Goal: Use online tool/utility: Utilize a website feature to perform a specific function

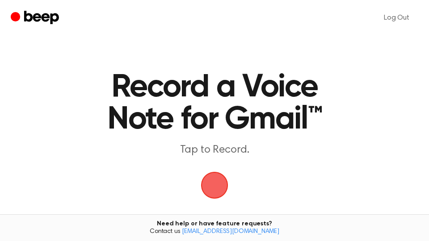
click at [223, 187] on span "button" at bounding box center [214, 185] width 25 height 25
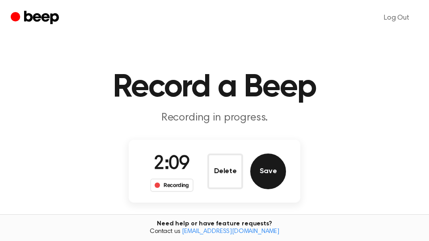
click at [275, 170] on button "Save" at bounding box center [268, 172] width 36 height 36
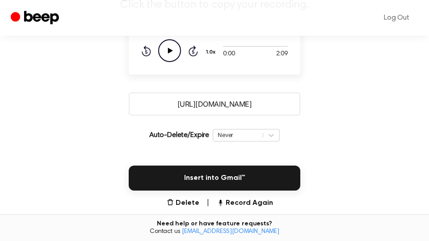
scroll to position [237, 0]
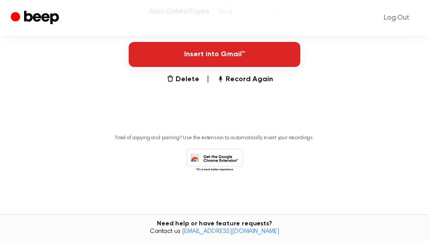
click at [260, 57] on button "Insert into Gmail™" at bounding box center [214, 54] width 171 height 25
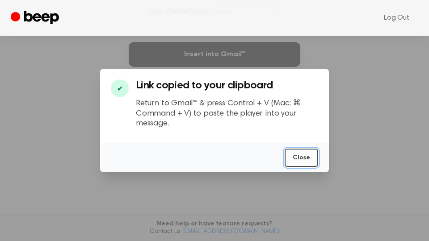
click at [301, 159] on button "Close" at bounding box center [300, 158] width 33 height 18
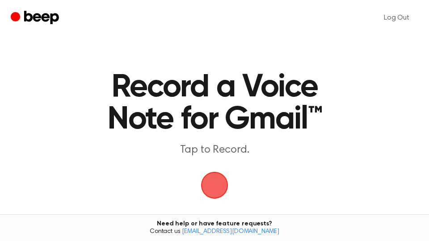
click at [212, 182] on span "button" at bounding box center [214, 185] width 36 height 36
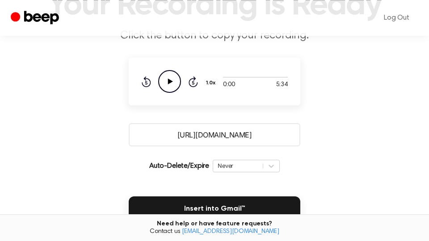
scroll to position [152, 0]
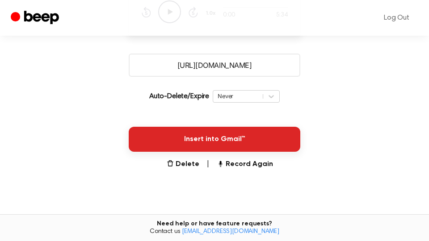
click at [246, 140] on button "Insert into Gmail™" at bounding box center [214, 139] width 171 height 25
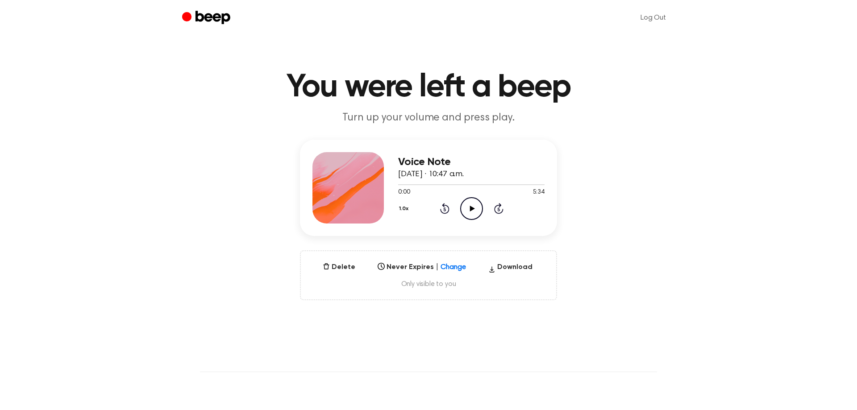
click at [471, 205] on icon "Play Audio" at bounding box center [471, 208] width 23 height 23
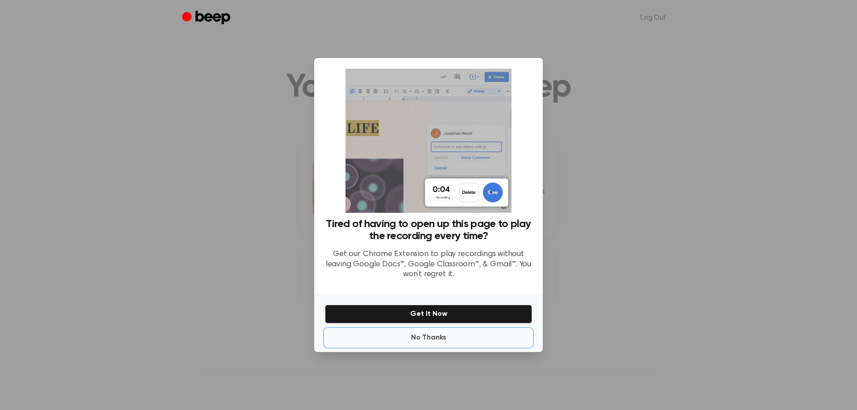
drag, startPoint x: 430, startPoint y: 337, endPoint x: 450, endPoint y: 323, distance: 24.6
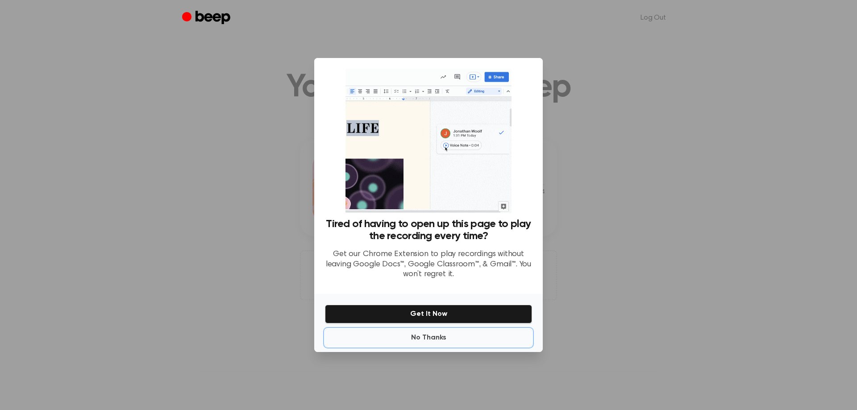
click at [430, 337] on button "No Thanks" at bounding box center [428, 338] width 207 height 18
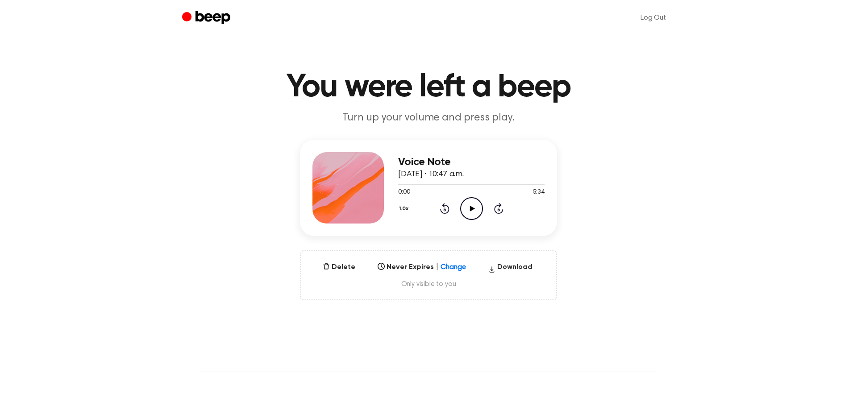
click at [471, 205] on icon "Play Audio" at bounding box center [471, 208] width 23 height 23
click at [535, 185] on div at bounding box center [471, 184] width 146 height 7
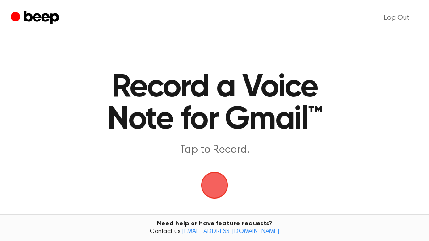
click at [215, 187] on span "button" at bounding box center [214, 185] width 25 height 25
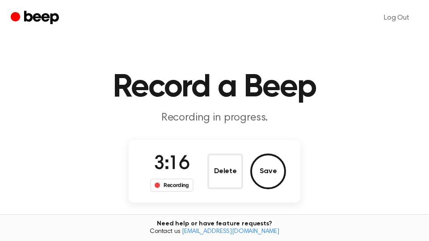
click at [280, 174] on button "Save" at bounding box center [268, 172] width 36 height 36
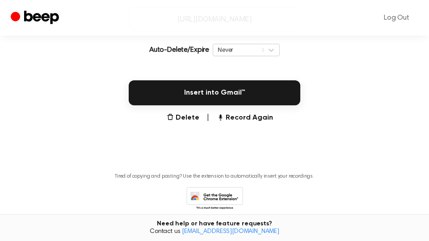
scroll to position [237, 0]
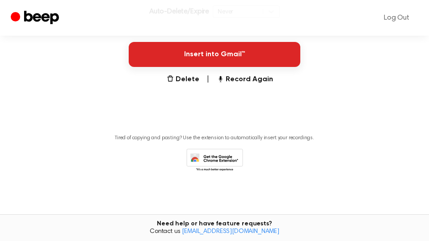
click at [245, 57] on button "Insert into Gmail™" at bounding box center [214, 54] width 171 height 25
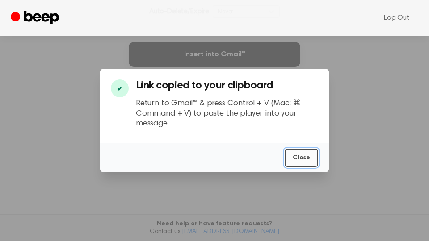
click at [308, 158] on button "Close" at bounding box center [300, 158] width 33 height 18
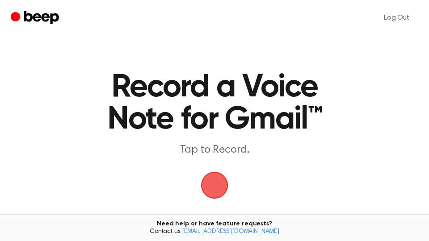
click at [217, 179] on span "button" at bounding box center [214, 185] width 25 height 25
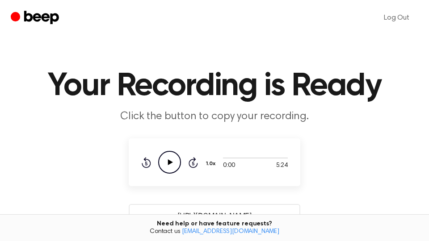
scroll to position [152, 0]
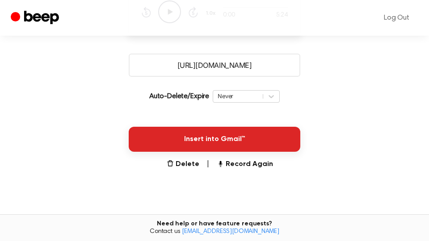
click at [270, 140] on button "Insert into Gmail™" at bounding box center [214, 139] width 171 height 25
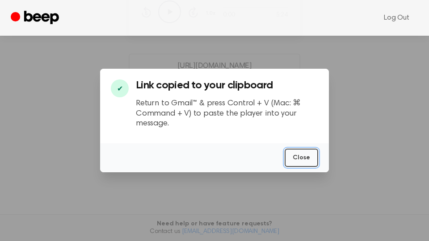
drag, startPoint x: 308, startPoint y: 159, endPoint x: 339, endPoint y: 137, distance: 37.7
click at [312, 157] on button "Close" at bounding box center [300, 158] width 33 height 18
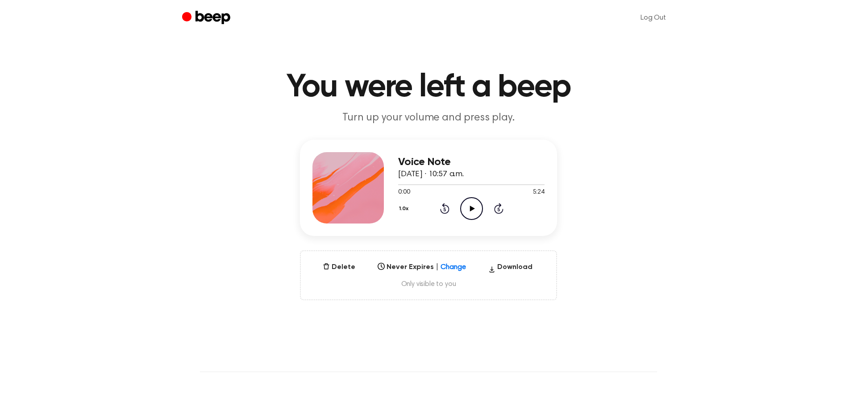
drag, startPoint x: 475, startPoint y: 211, endPoint x: 498, endPoint y: 200, distance: 26.0
click at [477, 209] on icon "Play Audio" at bounding box center [471, 208] width 23 height 23
click at [538, 183] on div at bounding box center [471, 184] width 146 height 7
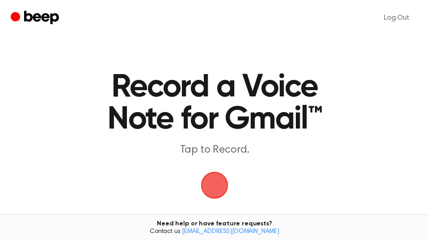
click at [211, 187] on span "button" at bounding box center [214, 185] width 25 height 25
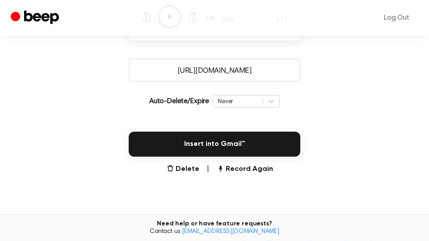
scroll to position [152, 0]
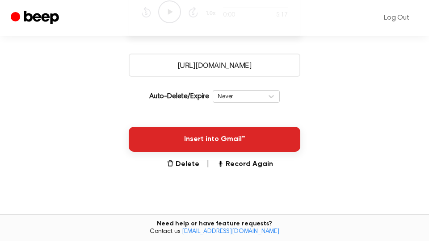
click at [285, 147] on button "Insert into Gmail™" at bounding box center [214, 139] width 171 height 25
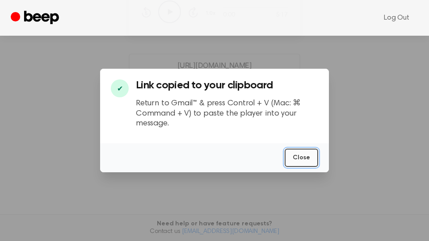
click at [304, 157] on button "Close" at bounding box center [300, 158] width 33 height 18
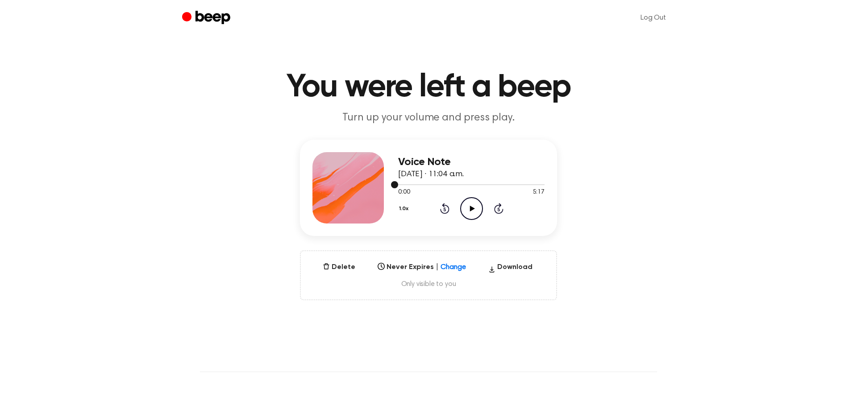
click at [534, 184] on div at bounding box center [471, 184] width 146 height 1
click at [467, 208] on icon "Play Audio" at bounding box center [471, 208] width 23 height 23
click at [499, 208] on icon at bounding box center [498, 210] width 2 height 4
click at [498, 212] on icon "Skip 5 seconds" at bounding box center [499, 209] width 10 height 12
